Goal: Transaction & Acquisition: Purchase product/service

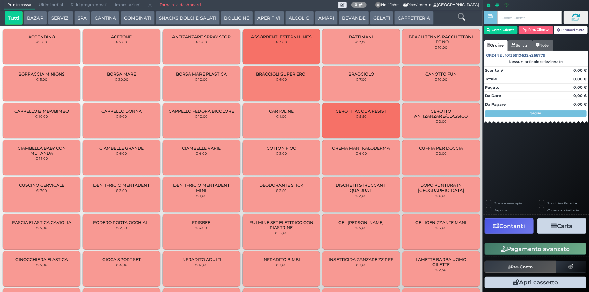
click at [353, 18] on button "BEVANDE" at bounding box center [354, 18] width 30 height 14
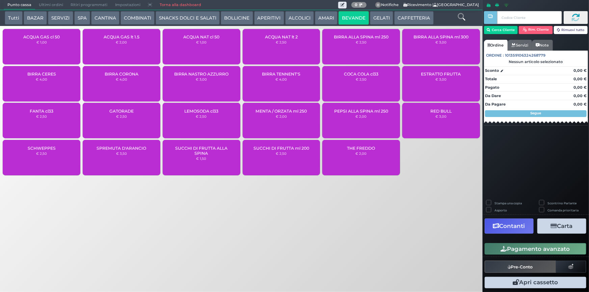
click at [221, 45] on div "ACQUA NAT cl 50 € 1,00" at bounding box center [202, 46] width 78 height 35
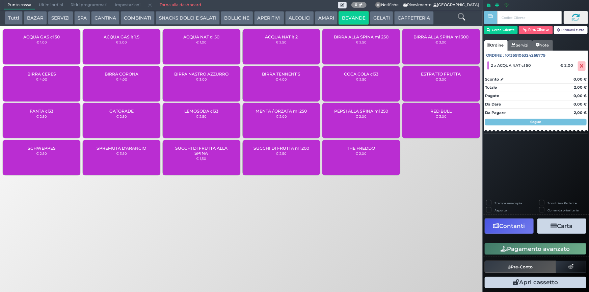
click at [543, 248] on button "Pagamento avanzato" at bounding box center [536, 248] width 102 height 11
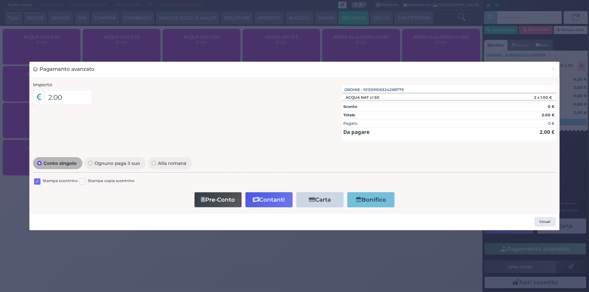
click at [35, 183] on label at bounding box center [37, 182] width 6 height 6
click at [0, 0] on input "checkbox" at bounding box center [0, 0] width 0 height 0
click at [273, 202] on button "Contanti" at bounding box center [268, 199] width 47 height 15
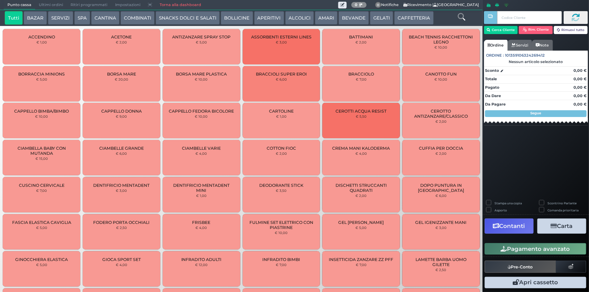
click at [46, 3] on span "Ultimi ordini" at bounding box center [51, 4] width 32 height 9
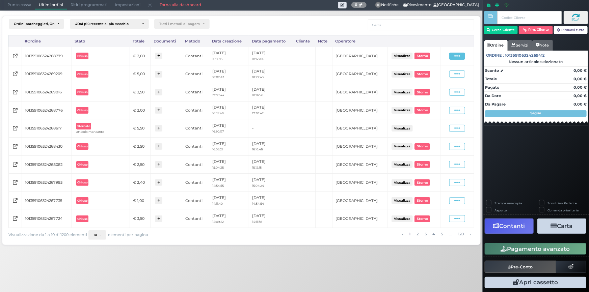
click at [459, 54] on icon at bounding box center [457, 56] width 6 height 6
click at [447, 79] on span "Ristampa Pre-Conto" at bounding box center [442, 75] width 28 height 11
click at [9, 12] on div "Ordini parcheggiati, Ordini aperti, Ordini chiusi Dal più recente al più vecchi…" at bounding box center [242, 128] width 490 height 237
click at [12, 7] on span "Punto cassa" at bounding box center [19, 4] width 31 height 9
